Goal: Transaction & Acquisition: Purchase product/service

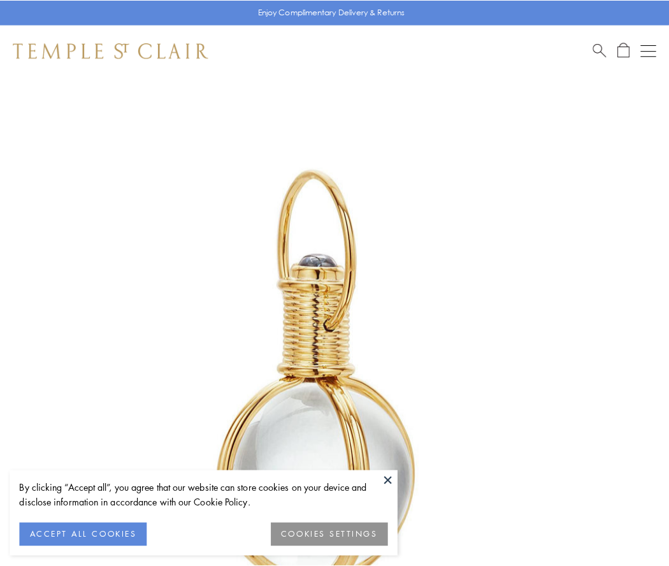
scroll to position [333, 0]
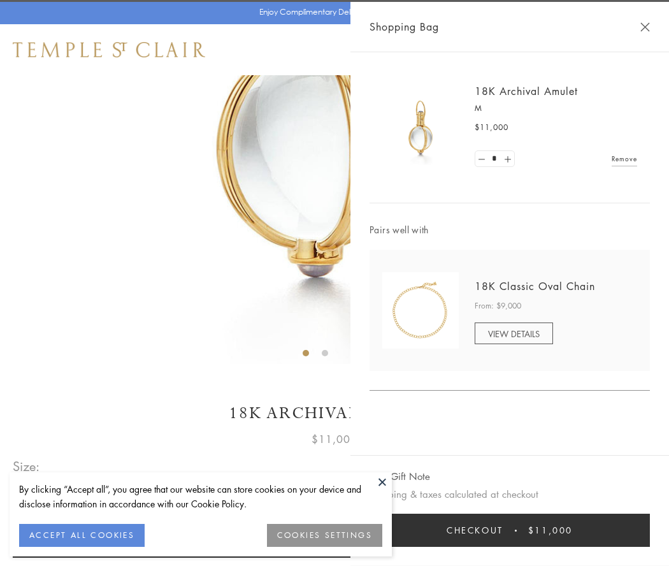
click at [510, 530] on button "Checkout $11,000" at bounding box center [510, 530] width 281 height 33
